Goal: Check status: Check status

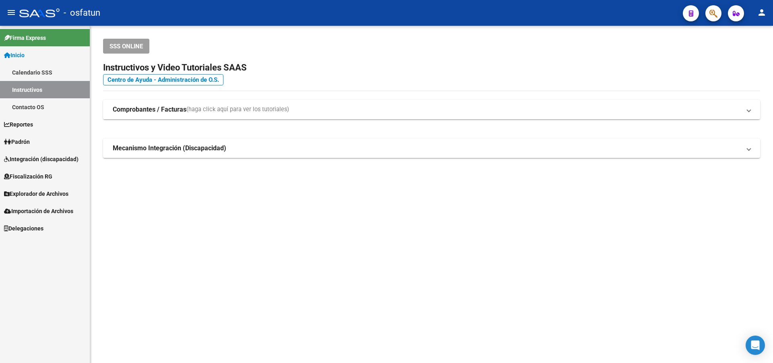
click at [175, 113] on strong "Comprobantes / Facturas" at bounding box center [150, 109] width 74 height 9
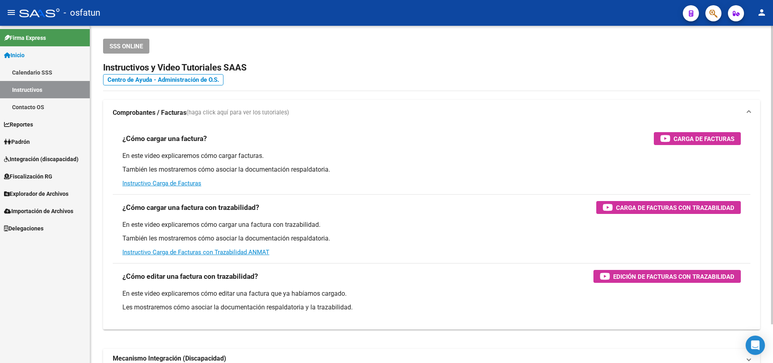
click at [223, 111] on span "(haga click aquí para ver los tutoriales)" at bounding box center [237, 112] width 103 height 9
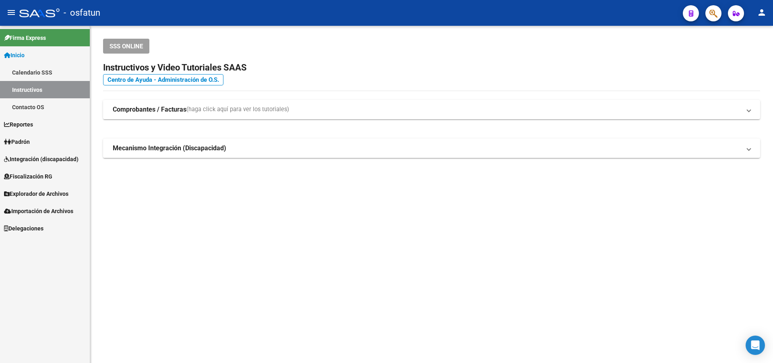
click at [718, 14] on button "button" at bounding box center [713, 13] width 16 height 16
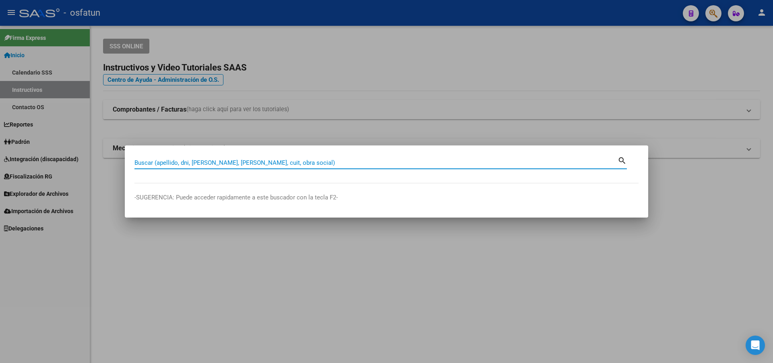
paste input "19129223"
type input "19129223"
click at [622, 160] on mat-icon "search" at bounding box center [621, 160] width 9 height 10
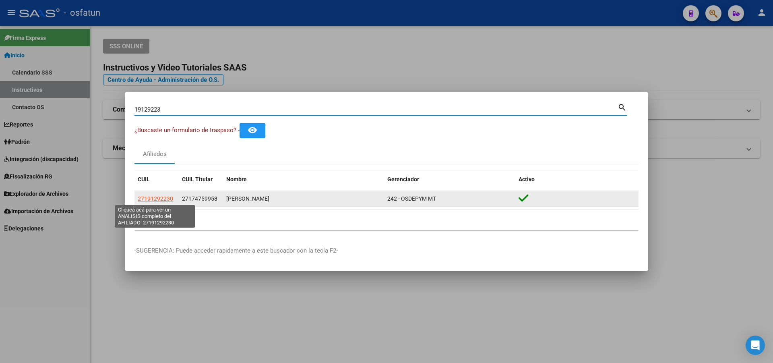
click at [159, 198] on span "27191292230" at bounding box center [155, 198] width 35 height 6
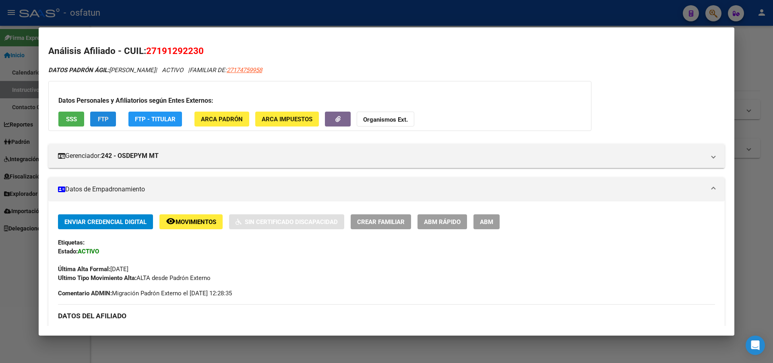
click at [104, 121] on span "FTP" at bounding box center [103, 118] width 11 height 7
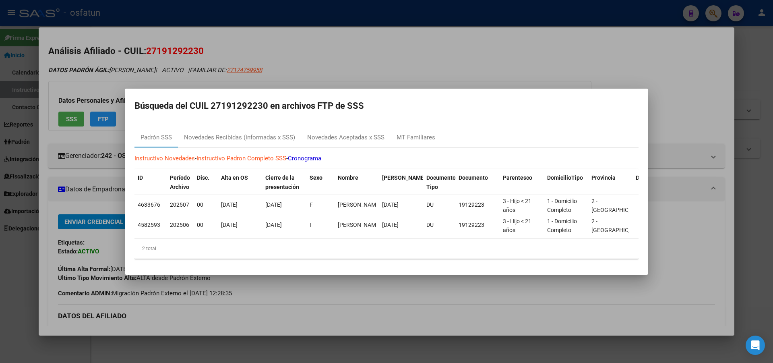
click at [166, 118] on mat-dialog-container "Búsqueda del CUIL 27191292230 en archivos FTP de SSS Padrón SSS Novedades Recib…" at bounding box center [386, 182] width 523 height 186
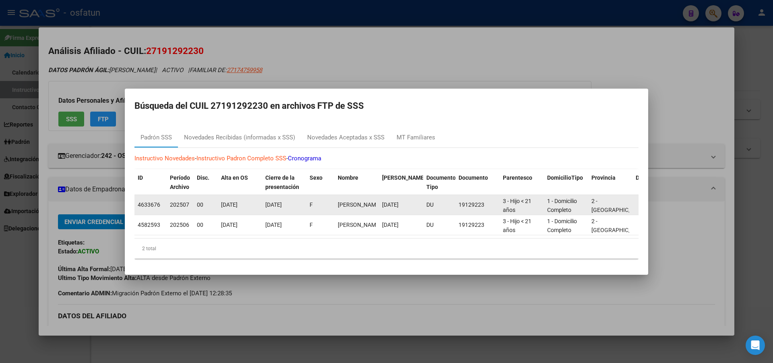
drag, startPoint x: 169, startPoint y: 203, endPoint x: 258, endPoint y: 199, distance: 89.4
click at [258, 199] on div "4633676 202507 00 [DATE] [DATE] F [PERSON_NAME] [DATE] DU 19129223 3 - Hijo < 2…" at bounding box center [672, 205] width 1077 height 20
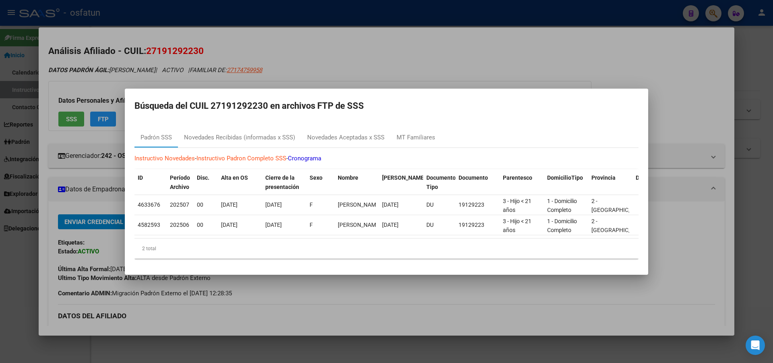
click at [478, 56] on div at bounding box center [386, 181] width 773 height 363
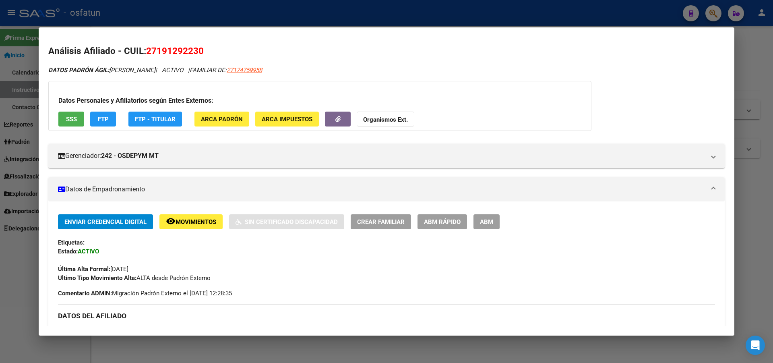
click at [70, 119] on span "SSS" at bounding box center [71, 118] width 11 height 7
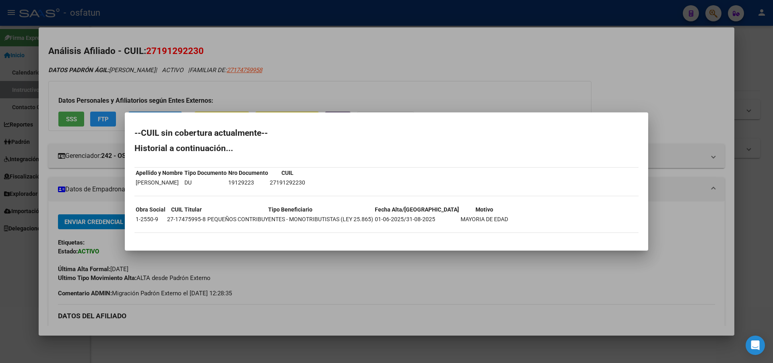
click at [681, 79] on div at bounding box center [386, 181] width 773 height 363
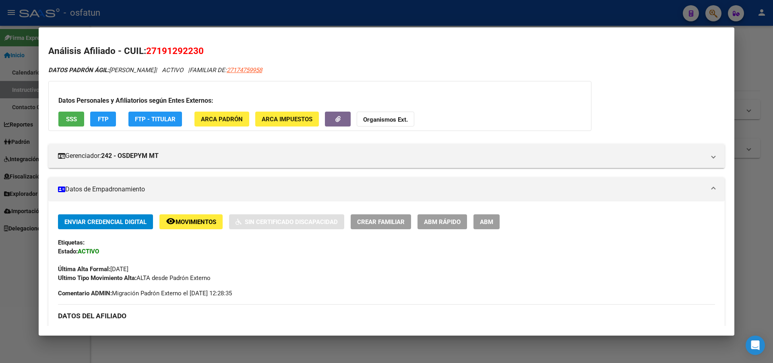
drag, startPoint x: 149, startPoint y: 49, endPoint x: 219, endPoint y: 50, distance: 70.0
click at [219, 50] on h2 "Análisis Afiliado - CUIL: 27191292230" at bounding box center [386, 51] width 676 height 14
copy span "27191292230"
